Goal: Task Accomplishment & Management: Manage account settings

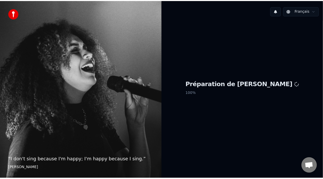
scroll to position [2, 0]
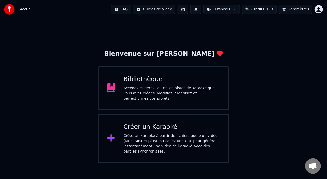
click at [170, 82] on div "Bibliothèque" at bounding box center [172, 79] width 97 height 8
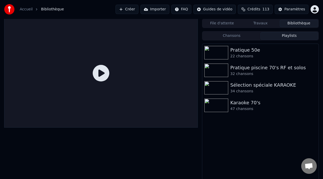
click at [288, 33] on button "Playlists" at bounding box center [289, 36] width 58 height 8
click at [248, 107] on div "47 chansons" at bounding box center [270, 108] width 81 height 5
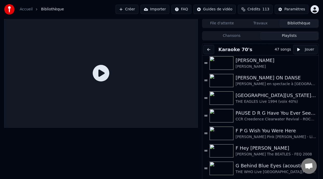
scroll to position [164, 0]
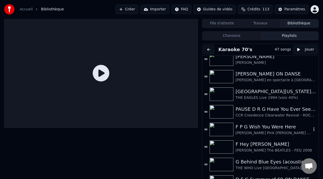
click at [271, 130] on div "F P G Wish You Were Here" at bounding box center [274, 126] width 76 height 7
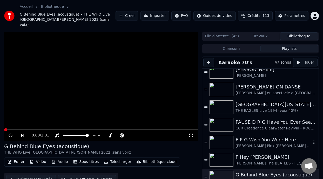
click at [271, 134] on div "F P G Wish You Were Here [PERSON_NAME] Pink [PERSON_NAME] - Live à [GEOGRAPHIC_…" at bounding box center [260, 143] width 116 height 18
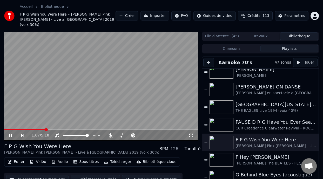
click at [46, 128] on span at bounding box center [46, 129] width 3 height 3
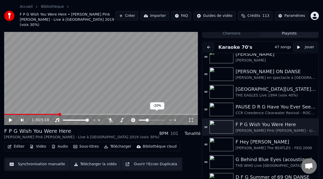
click at [146, 119] on span at bounding box center [147, 120] width 3 height 3
click at [9, 118] on div "1:30 / 5:18" at bounding box center [101, 120] width 190 height 5
click at [10, 118] on icon at bounding box center [14, 120] width 12 height 4
click at [149, 119] on span at bounding box center [149, 120] width 3 height 3
click at [11, 118] on icon at bounding box center [10, 120] width 3 height 4
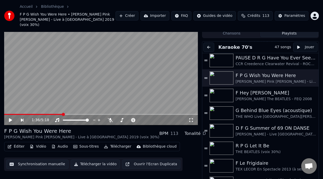
scroll to position [220, 0]
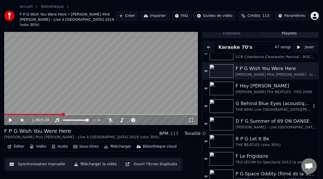
click at [260, 100] on div "G Behind Blue Eyes (acoustique)" at bounding box center [274, 103] width 76 height 7
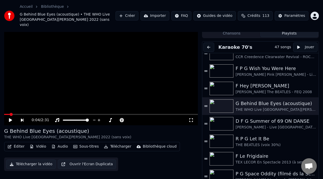
click at [11, 118] on icon at bounding box center [14, 120] width 12 height 4
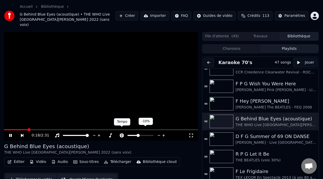
click at [122, 133] on icon at bounding box center [122, 135] width 4 height 4
click at [138, 134] on span at bounding box center [138, 135] width 3 height 3
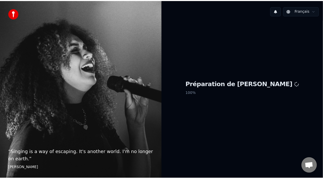
scroll to position [2, 0]
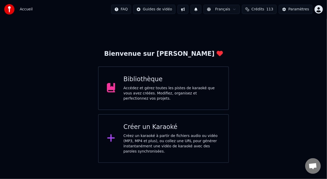
click at [187, 90] on div "Accédez et gérez toutes les pistes de karaoké que vous avez créées. Modifiez, o…" at bounding box center [172, 94] width 97 height 16
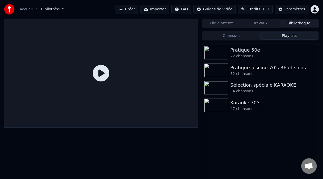
click at [286, 37] on button "Playlists" at bounding box center [289, 36] width 58 height 8
drag, startPoint x: 265, startPoint y: 100, endPoint x: 262, endPoint y: 105, distance: 6.3
click at [263, 104] on div "Karaoke 70's 47 chansons" at bounding box center [260, 106] width 116 height 18
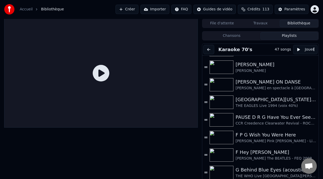
scroll to position [182, 0]
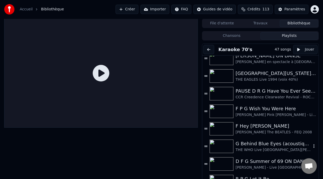
click at [259, 144] on div "G Behind Blue Eyes (acoustique)" at bounding box center [274, 143] width 76 height 7
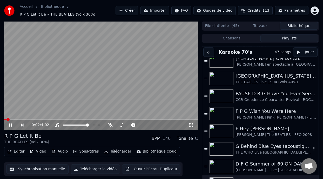
click at [266, 147] on div "G Behind Blue Eyes (acoustique)" at bounding box center [274, 146] width 76 height 7
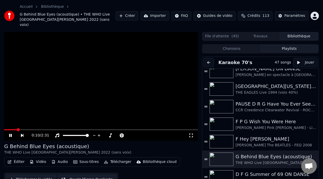
click at [17, 128] on span at bounding box center [18, 129] width 3 height 3
click at [59, 128] on span at bounding box center [59, 129] width 3 height 3
click at [51, 128] on span at bounding box center [52, 129] width 3 height 3
click at [56, 129] on span at bounding box center [31, 129] width 55 height 1
click at [58, 128] on span at bounding box center [59, 129] width 3 height 3
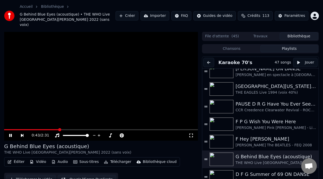
click at [52, 120] on video at bounding box center [101, 86] width 194 height 109
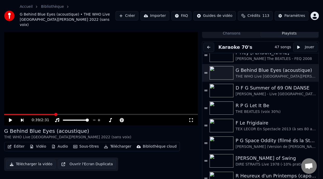
scroll to position [250, 0]
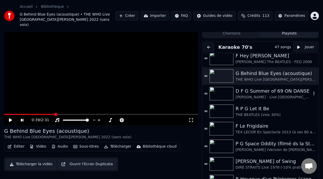
click at [268, 88] on div "D F G Summer of 69 ON DANSE" at bounding box center [274, 91] width 76 height 7
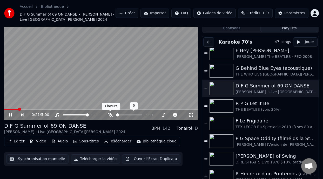
click at [110, 114] on icon at bounding box center [110, 115] width 5 height 4
click at [5, 109] on span at bounding box center [13, 109] width 18 height 1
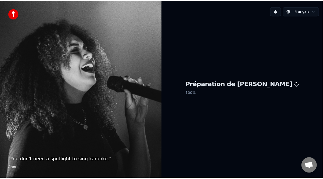
scroll to position [2, 0]
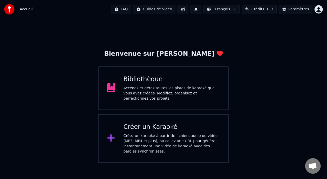
click at [178, 90] on div "Accédez et gérez toutes les pistes de karaoké que vous avez créées. Modifiez, o…" at bounding box center [172, 94] width 97 height 16
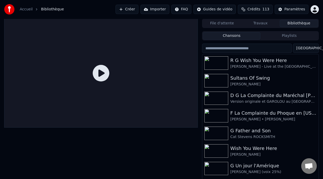
click at [289, 35] on button "Playlists" at bounding box center [289, 36] width 58 height 8
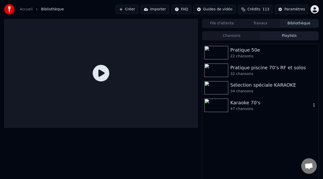
click at [250, 105] on div "Karaoke 70's" at bounding box center [270, 102] width 81 height 7
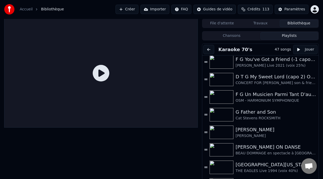
scroll to position [93, 0]
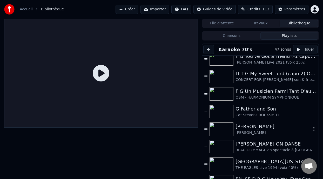
click at [239, 126] on div "[PERSON_NAME]" at bounding box center [274, 126] width 76 height 7
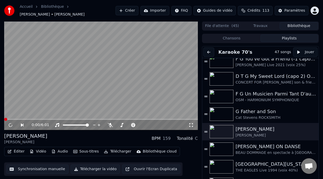
click at [15, 152] on button "Éditer" at bounding box center [15, 151] width 21 height 7
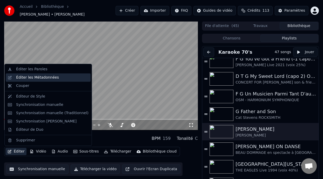
click at [56, 78] on div "Éditer les Métadonnées" at bounding box center [52, 77] width 72 height 5
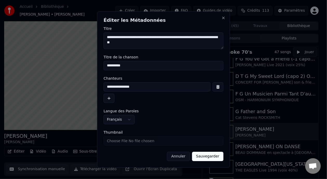
click at [107, 65] on input "**********" at bounding box center [164, 65] width 120 height 9
type input "**********"
click at [141, 87] on input "**********" at bounding box center [157, 86] width 107 height 9
type input "**********"
click at [207, 158] on button "Sauvegarder" at bounding box center [207, 156] width 31 height 9
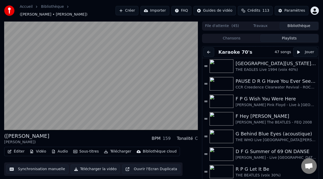
scroll to position [196, 0]
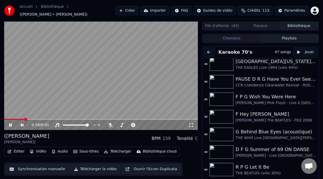
click at [10, 123] on div "0:38 / 6:01" at bounding box center [101, 125] width 190 height 5
click at [10, 124] on icon at bounding box center [10, 125] width 3 height 3
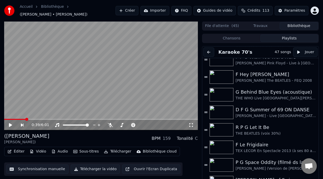
scroll to position [232, 0]
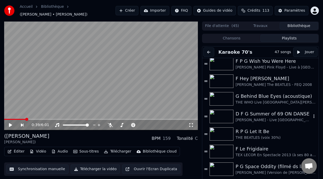
click at [270, 116] on div "D F G Summer of 69 ON DANSE" at bounding box center [274, 113] width 76 height 7
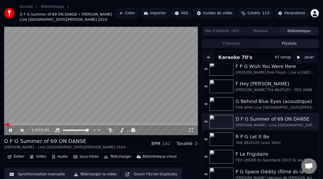
click at [11, 129] on icon at bounding box center [10, 130] width 3 height 3
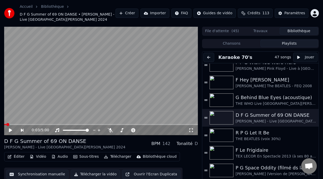
scroll to position [233, 0]
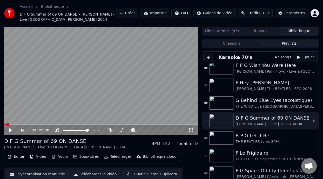
click at [252, 120] on div "D F G Summer of 69 ON DANSE" at bounding box center [274, 118] width 76 height 7
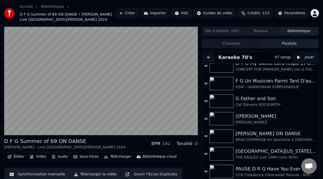
scroll to position [114, 0]
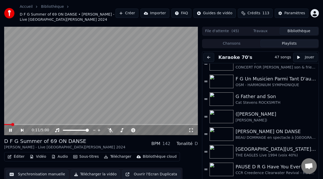
click at [10, 129] on icon at bounding box center [14, 130] width 12 height 4
click at [10, 129] on icon at bounding box center [10, 131] width 3 height 4
click at [10, 129] on icon at bounding box center [10, 130] width 3 height 3
